Goal: Information Seeking & Learning: Find specific fact

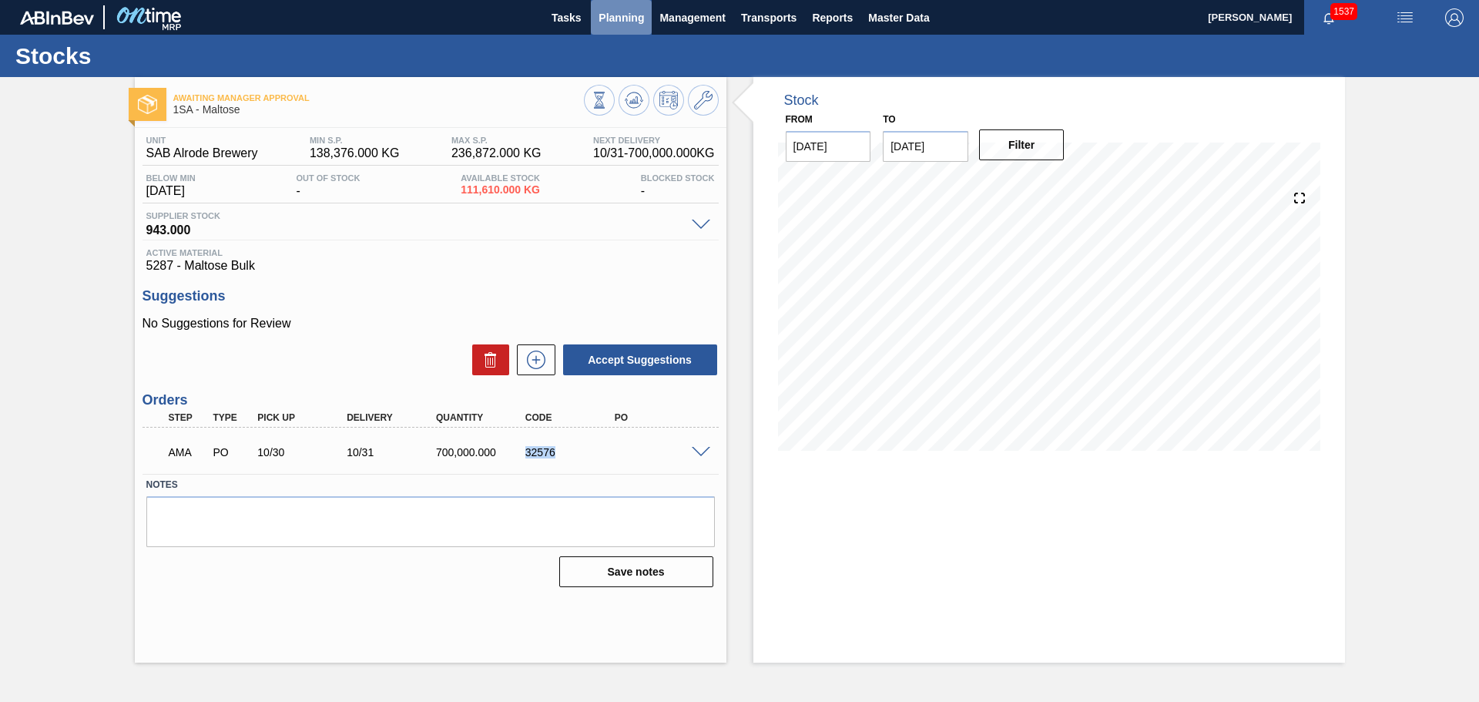
click at [615, 15] on span "Planning" at bounding box center [621, 17] width 45 height 18
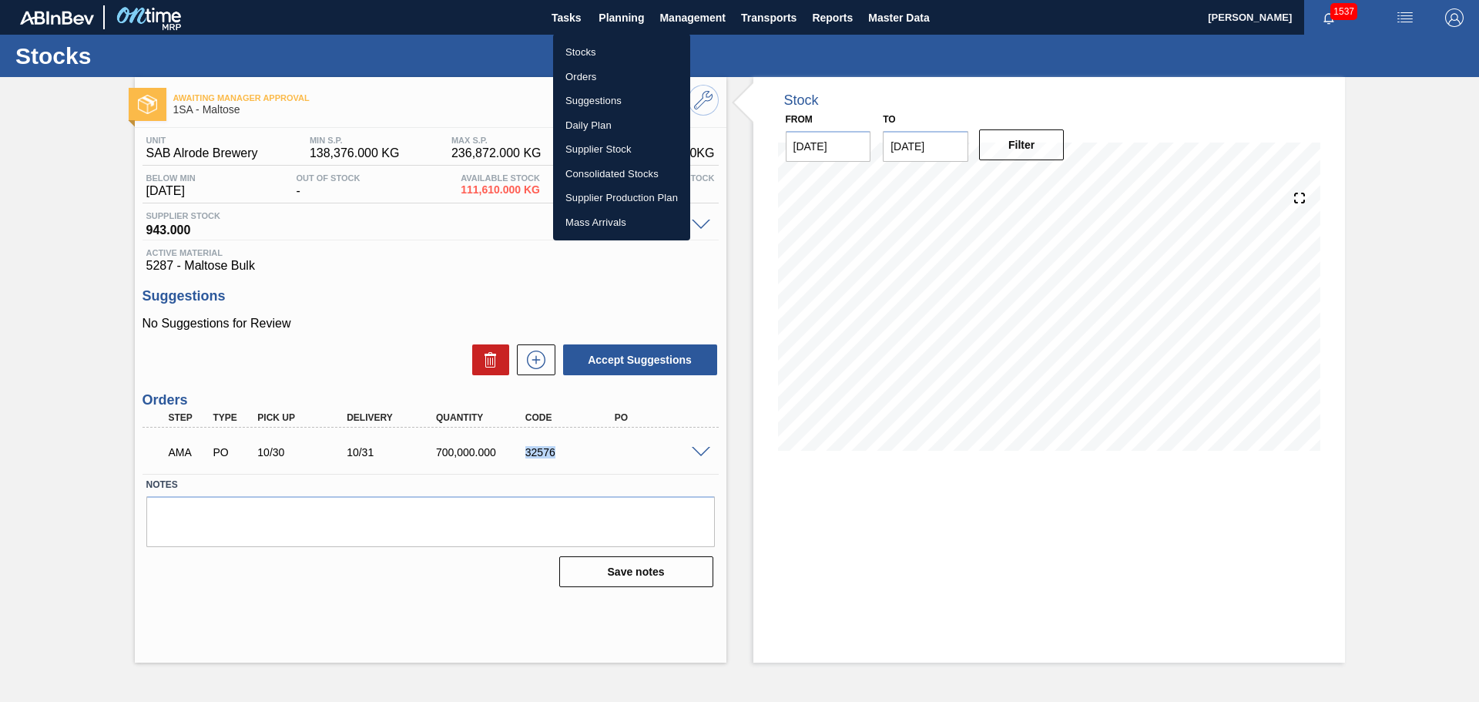
click at [585, 74] on li "Orders" at bounding box center [621, 77] width 137 height 25
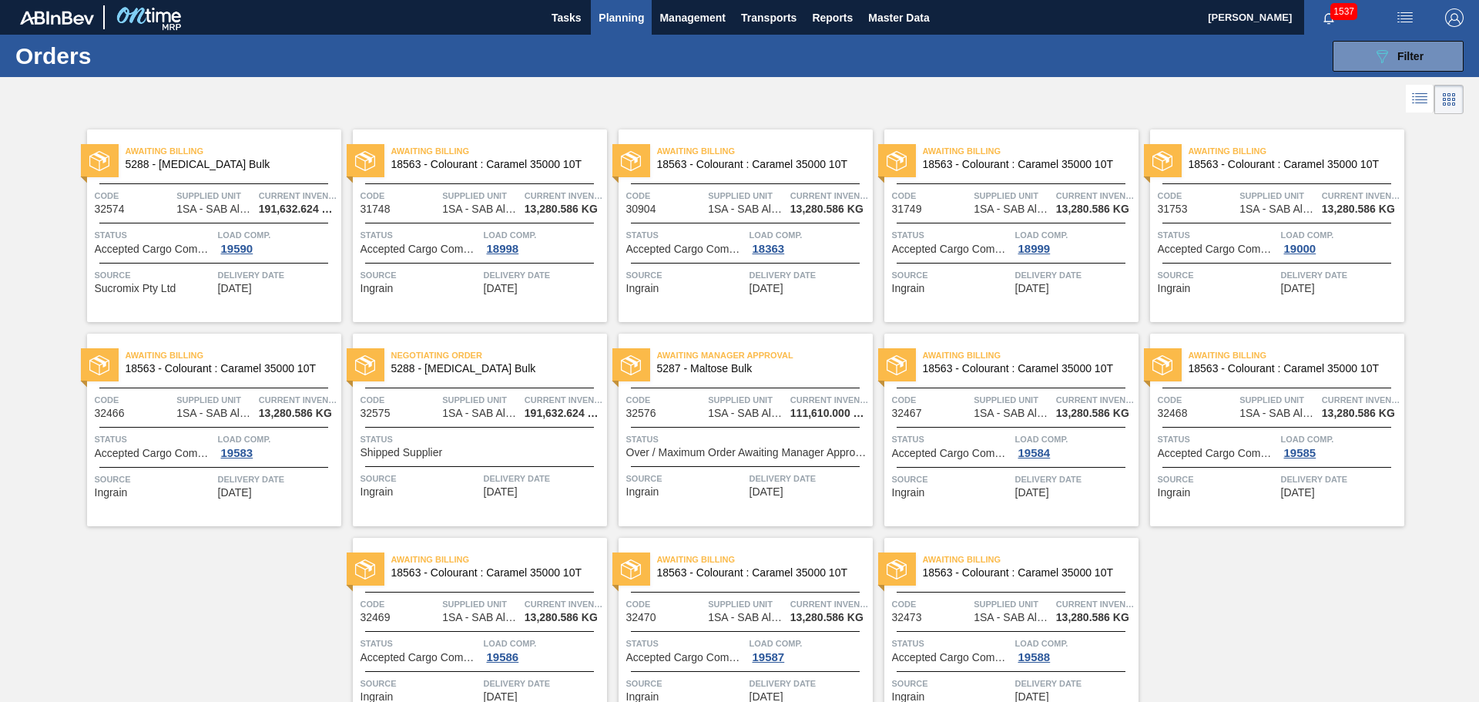
click at [269, 248] on div "Load Comp. 19590" at bounding box center [277, 241] width 119 height 28
click at [282, 246] on div "Load Comp. 19590" at bounding box center [277, 241] width 119 height 28
click at [158, 230] on span "Status" at bounding box center [154, 234] width 119 height 15
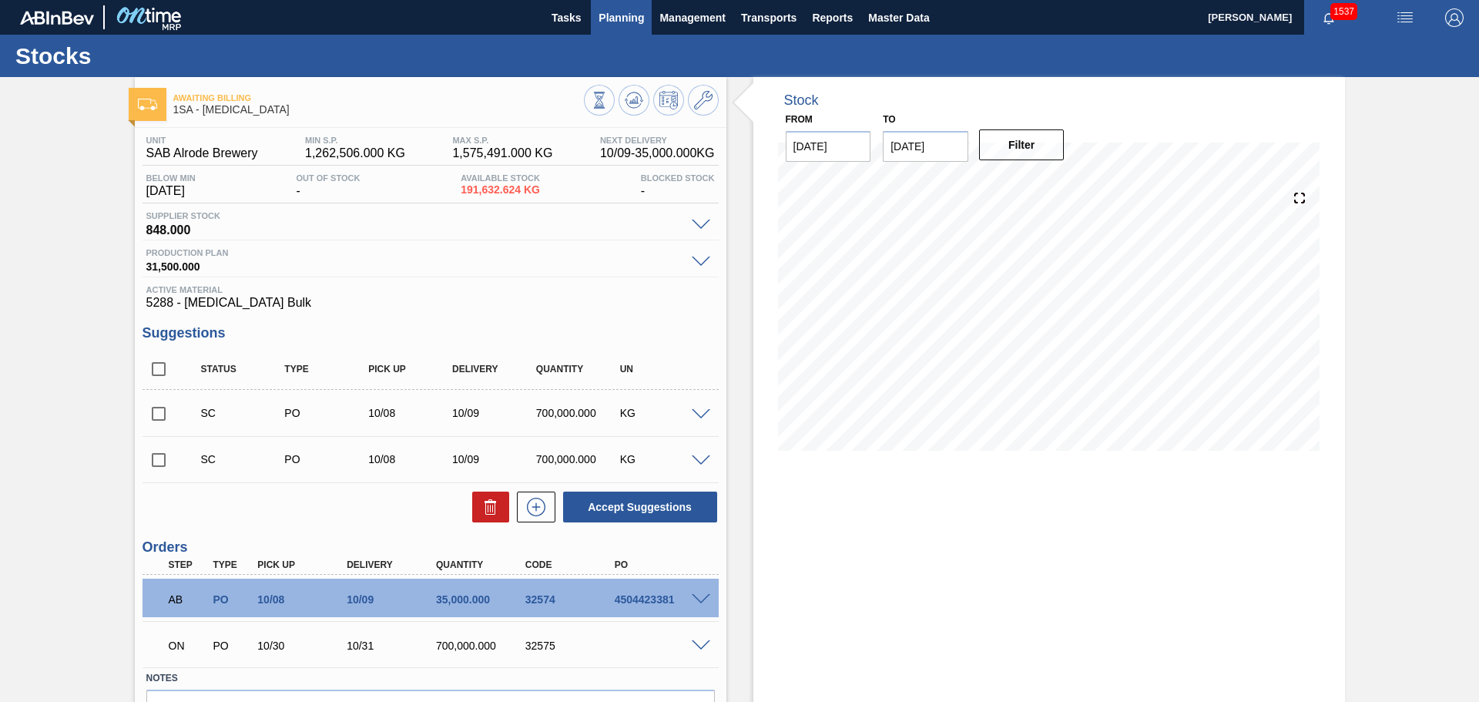
click at [608, 14] on span "Planning" at bounding box center [621, 17] width 45 height 18
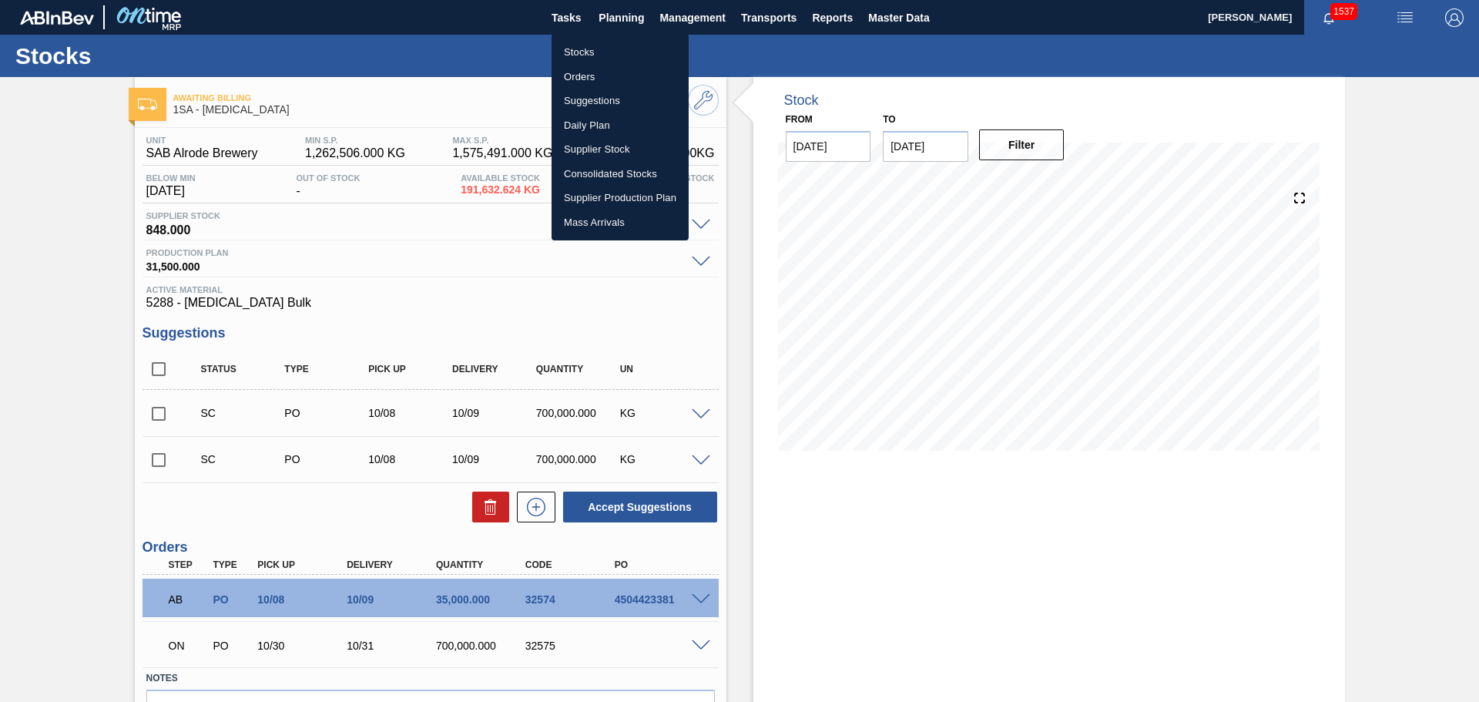
click at [588, 77] on li "Orders" at bounding box center [620, 77] width 137 height 25
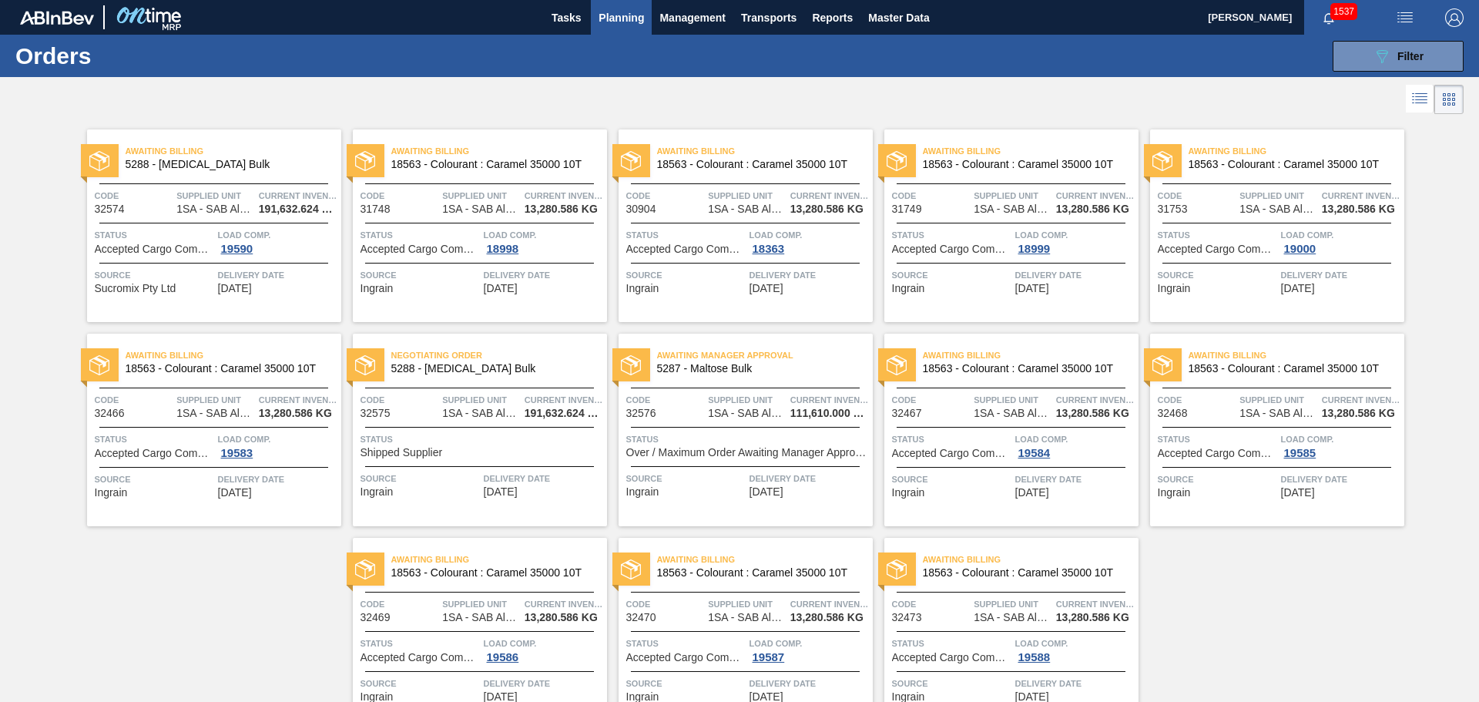
click at [450, 230] on span "Status" at bounding box center [419, 234] width 119 height 15
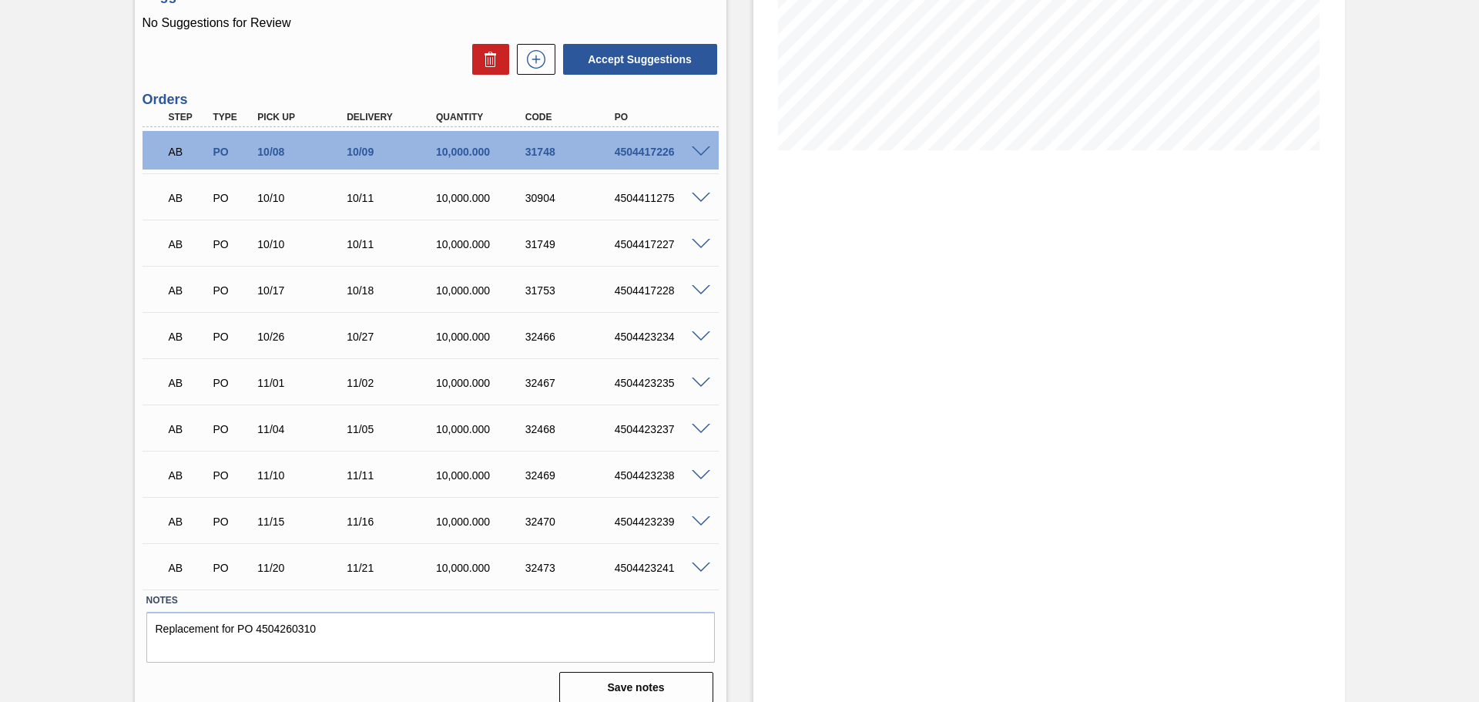
scroll to position [314, 0]
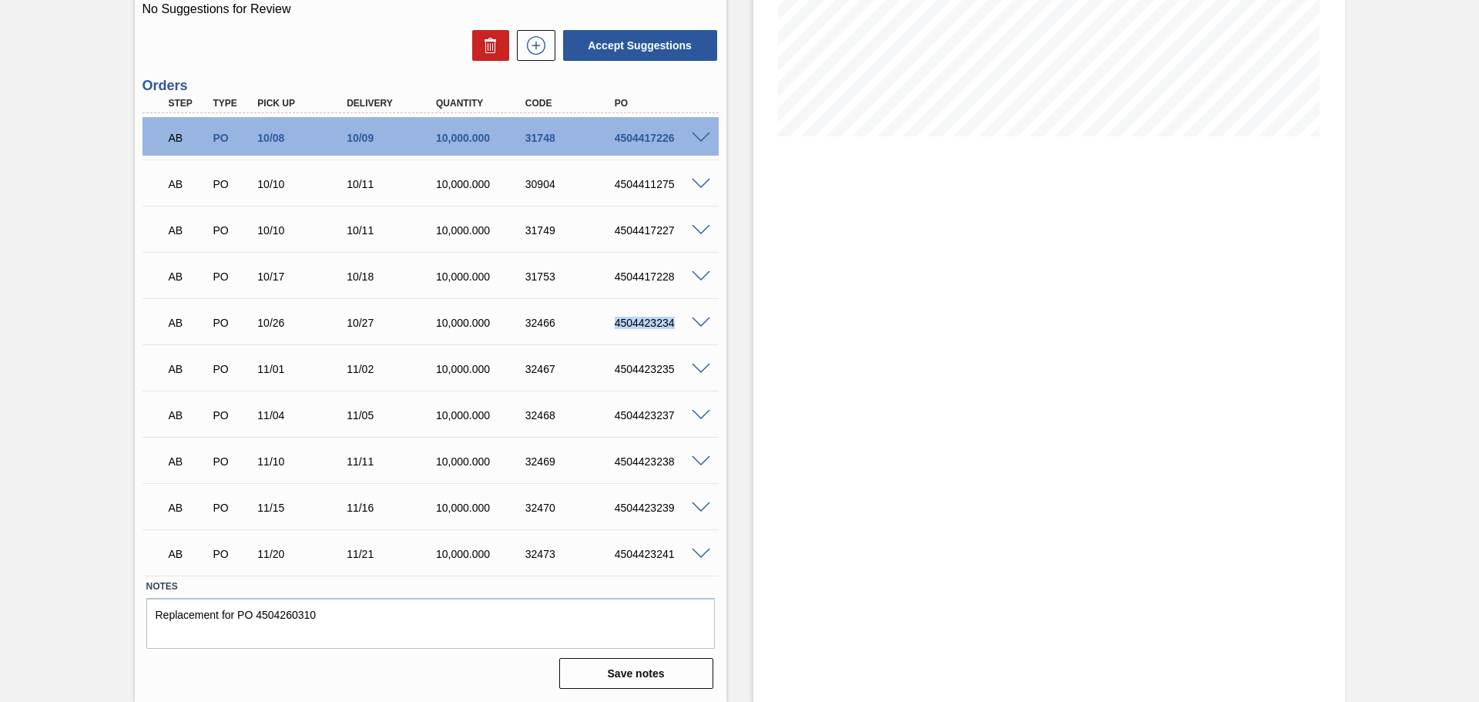
drag, startPoint x: 614, startPoint y: 324, endPoint x: 676, endPoint y: 330, distance: 62.7
click at [676, 330] on div "AB PO 10/26 10/27 10,000.000 32466 4504423234" at bounding box center [426, 321] width 535 height 31
copy div "4504423234"
drag, startPoint x: 614, startPoint y: 369, endPoint x: 672, endPoint y: 378, distance: 58.5
click at [672, 378] on div "AB PO 11/01 11/02 10,000.000 32467 4504423235" at bounding box center [426, 367] width 535 height 31
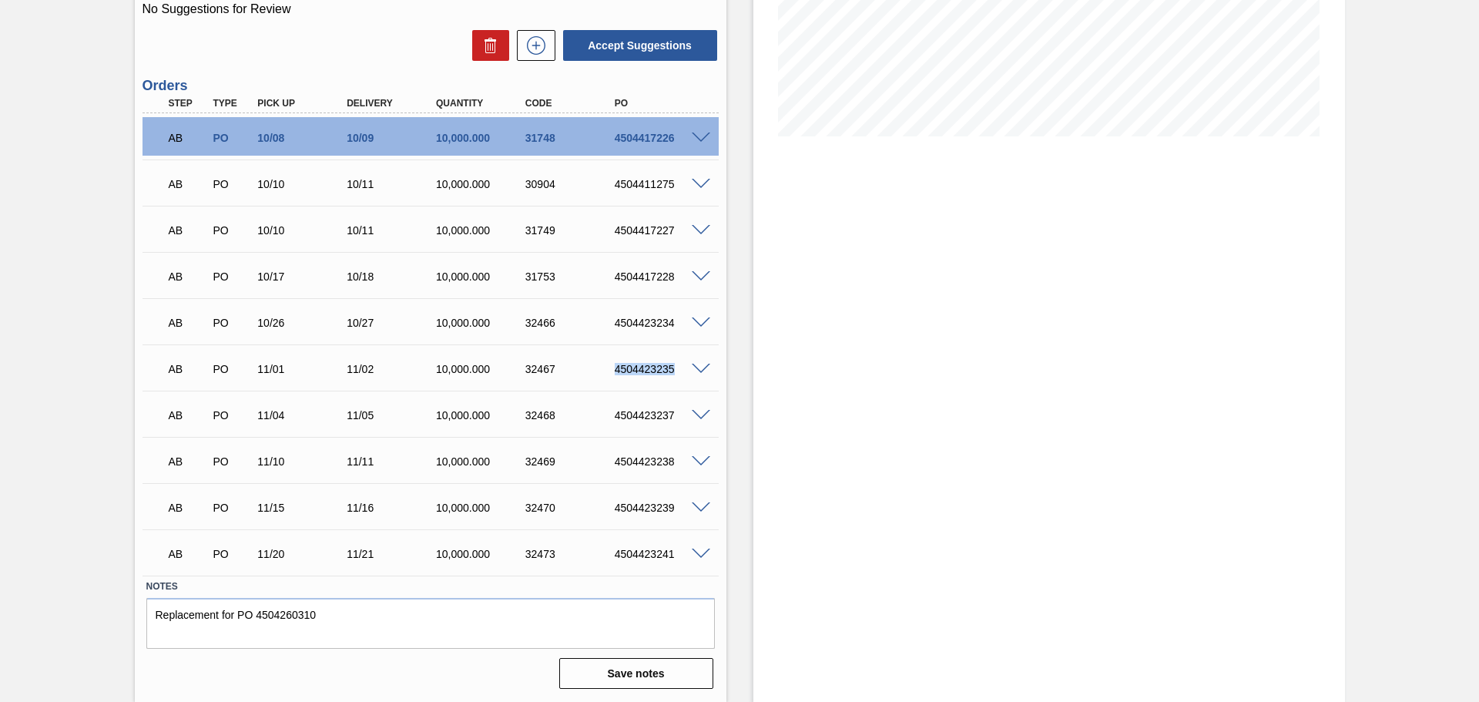
copy div "4504423235"
drag, startPoint x: 613, startPoint y: 416, endPoint x: 674, endPoint y: 417, distance: 60.9
click at [674, 417] on div "4504423237" at bounding box center [661, 415] width 100 height 12
copy div "4504423237"
drag, startPoint x: 614, startPoint y: 463, endPoint x: 681, endPoint y: 460, distance: 67.1
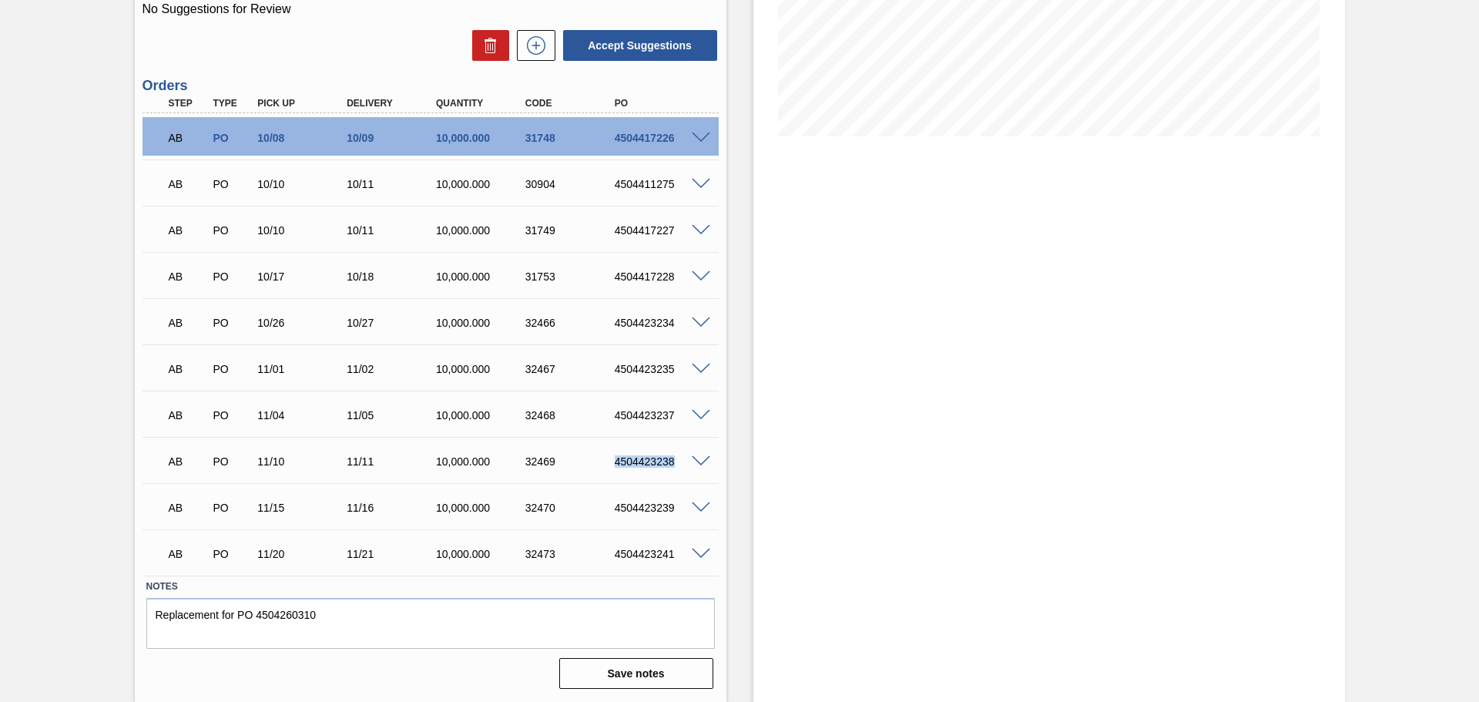
click at [681, 460] on div "4504423238" at bounding box center [661, 461] width 100 height 12
copy div "4504423238"
drag, startPoint x: 615, startPoint y: 509, endPoint x: 674, endPoint y: 509, distance: 59.3
click at [674, 509] on div "4504423239" at bounding box center [661, 507] width 100 height 12
copy div "4504423239"
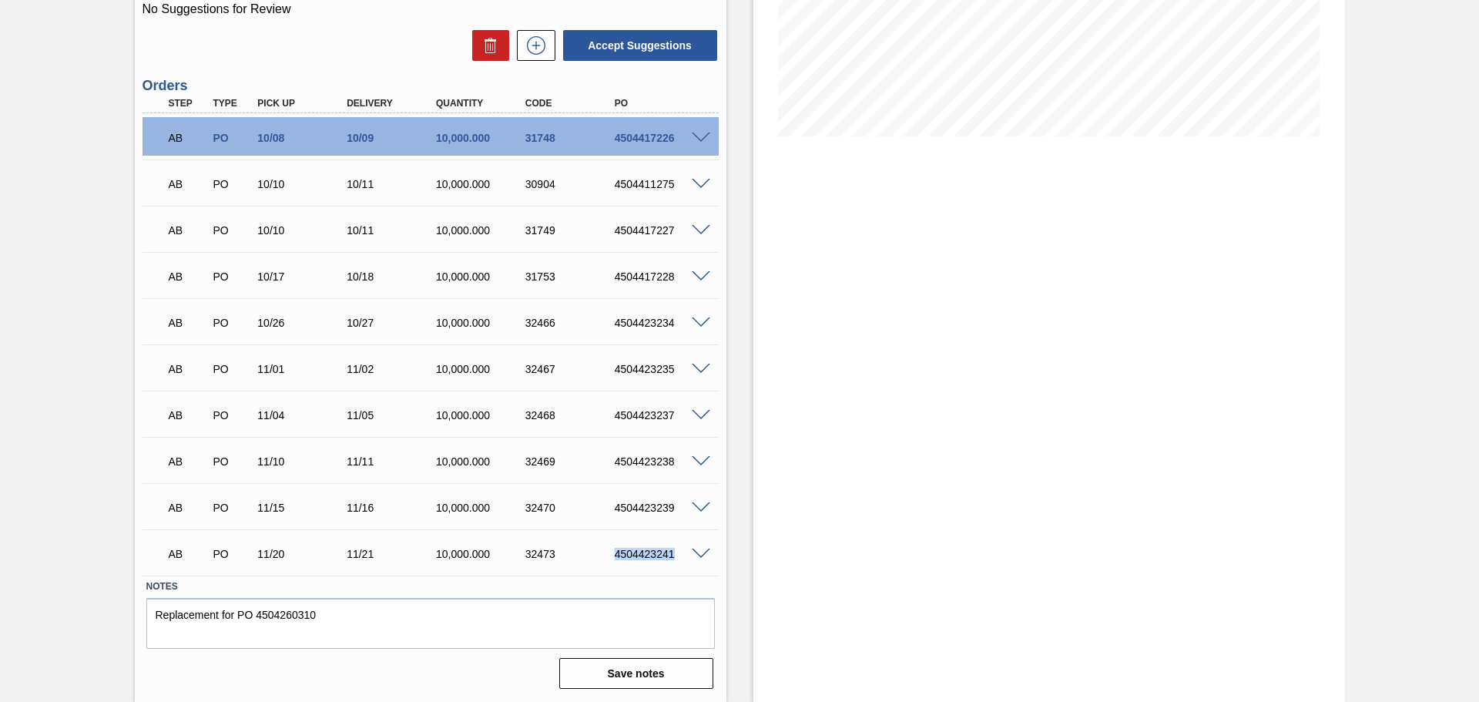
drag, startPoint x: 613, startPoint y: 555, endPoint x: 682, endPoint y: 552, distance: 68.6
click at [682, 552] on div "4504423241" at bounding box center [661, 554] width 100 height 12
copy div "4504423241"
